Goal: Task Accomplishment & Management: Manage account settings

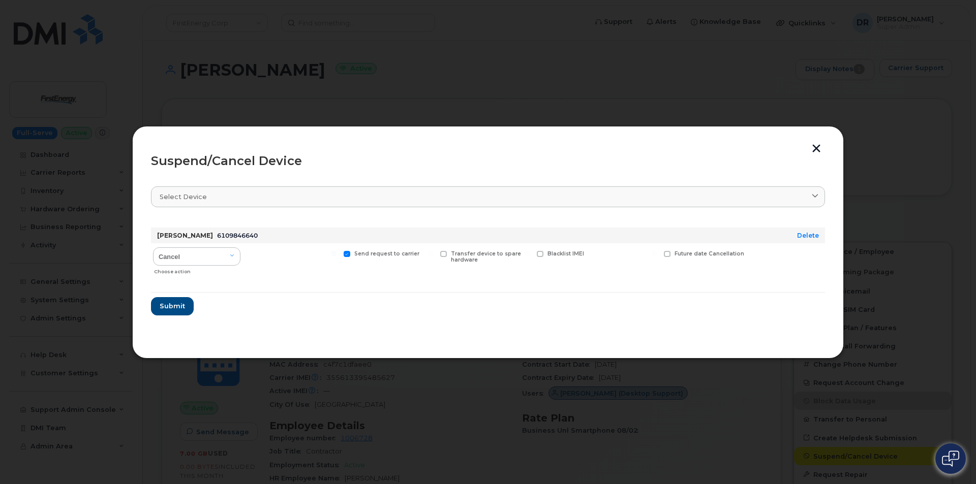
click at [336, 254] on input "Send request to carrier" at bounding box center [333, 253] width 5 height 5
checkbox input "false"
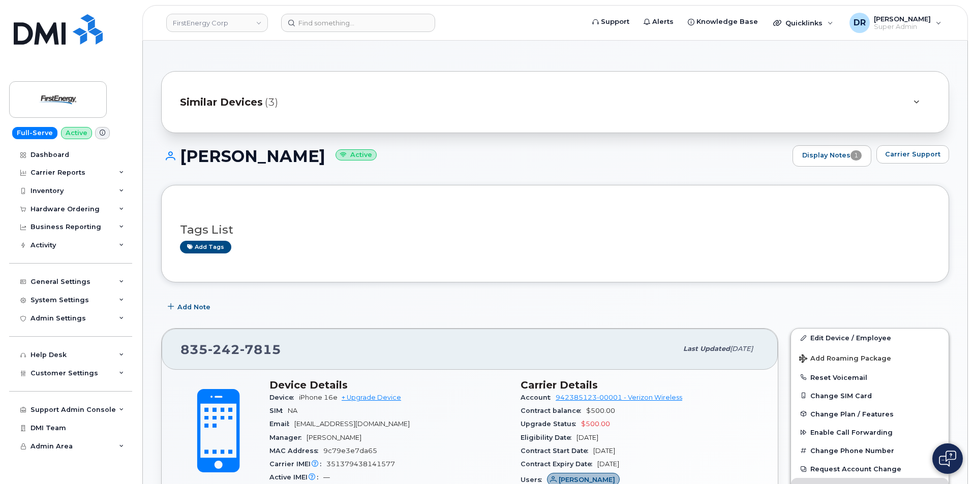
scroll to position [68, 0]
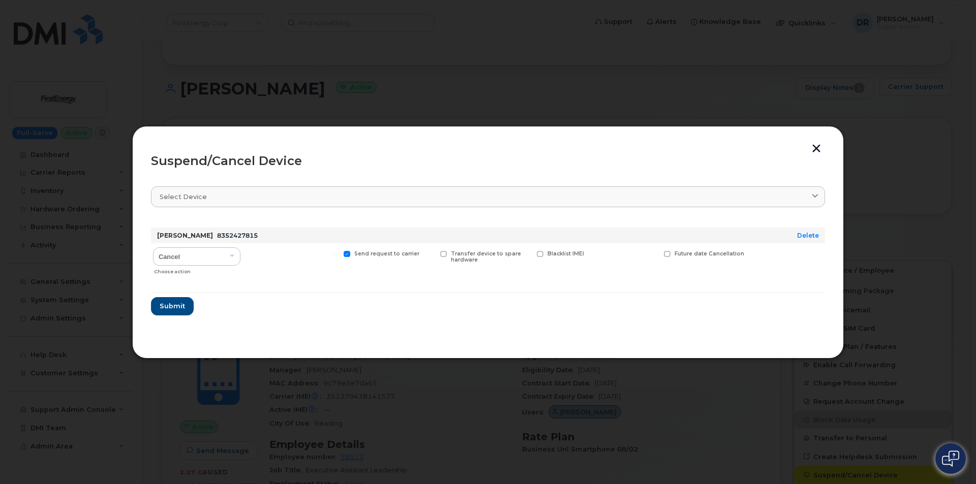
click at [336, 254] on input "Send request to carrier" at bounding box center [333, 253] width 5 height 5
checkbox input "false"
